Goal: Task Accomplishment & Management: Use online tool/utility

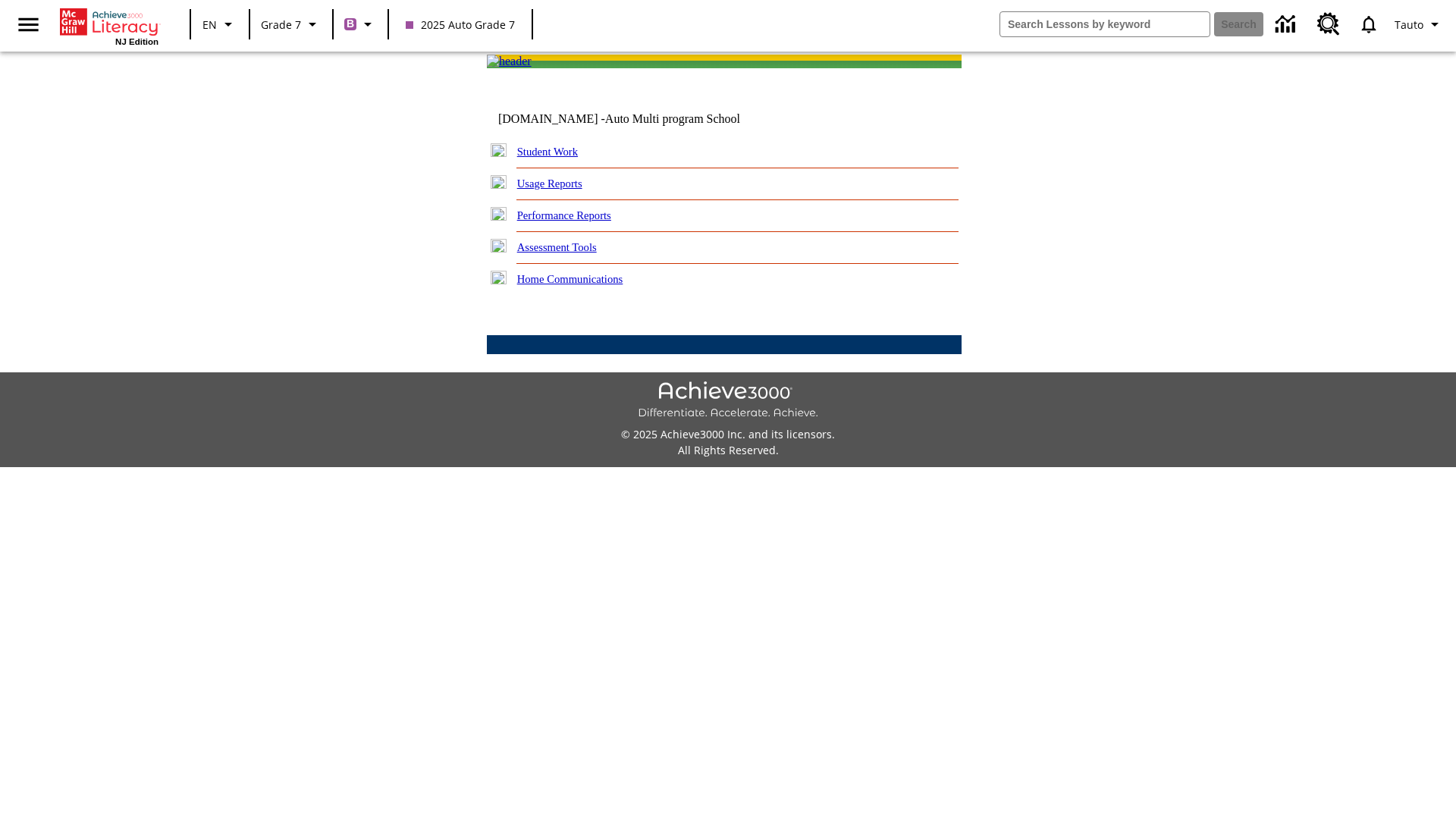
click at [580, 222] on link "Performance Reports" at bounding box center [564, 215] width 94 height 12
click at [0, 0] on link "How are my students performing on activities?" at bounding box center [0, 0] width 0 height 0
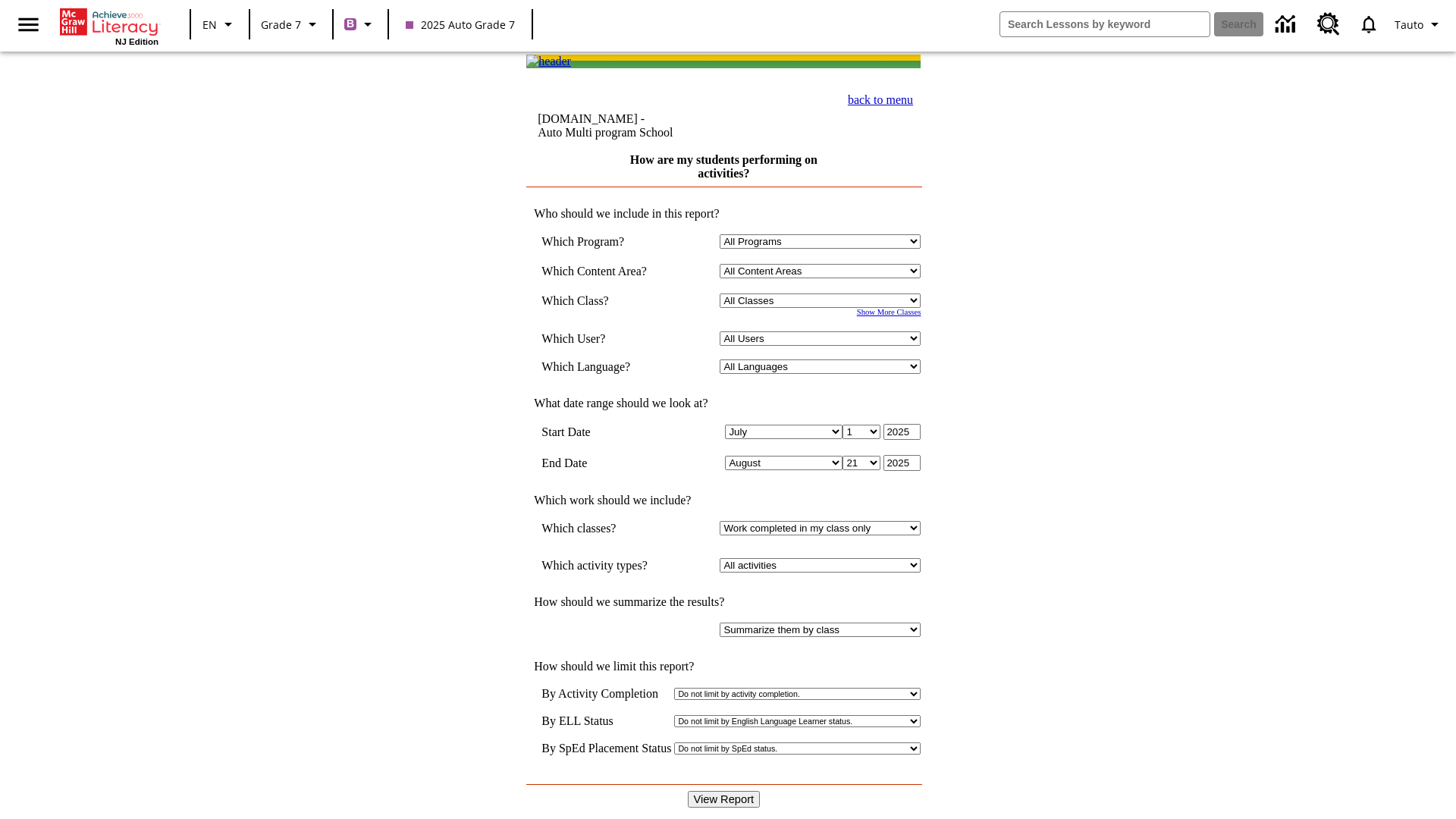
click at [725, 791] on input "View Report" at bounding box center [724, 799] width 73 height 17
select select "21437138"
select select "4"
click at [725, 791] on input "View Report" at bounding box center [724, 799] width 73 height 17
